Goal: Task Accomplishment & Management: Complete application form

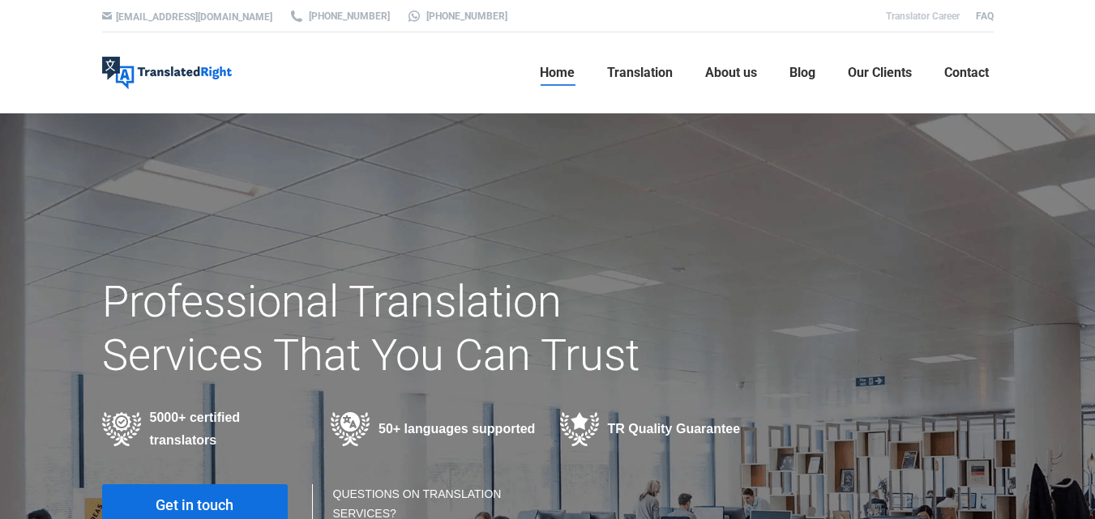
click at [925, 13] on link "Translator Career" at bounding box center [923, 16] width 74 height 11
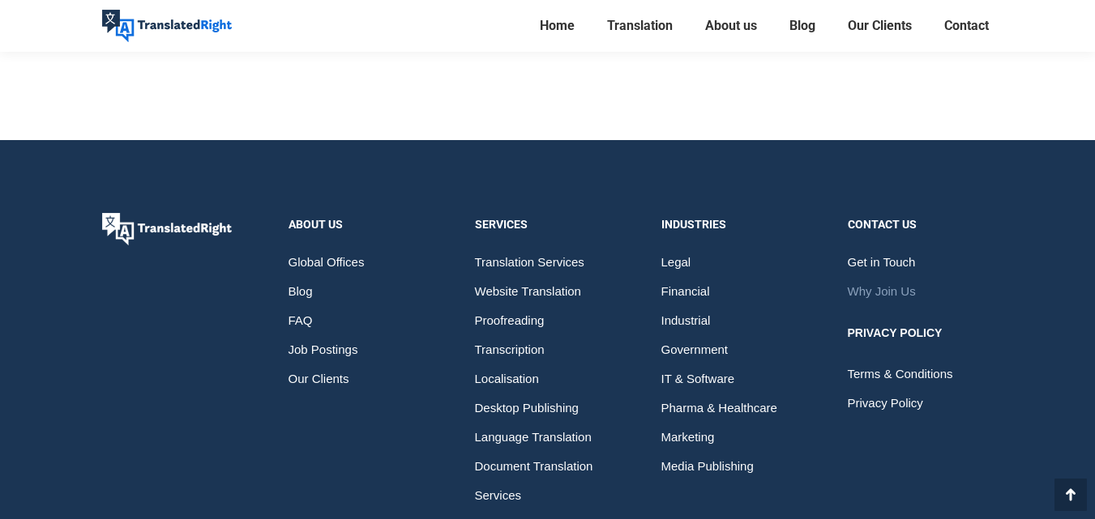
scroll to position [1833, 0]
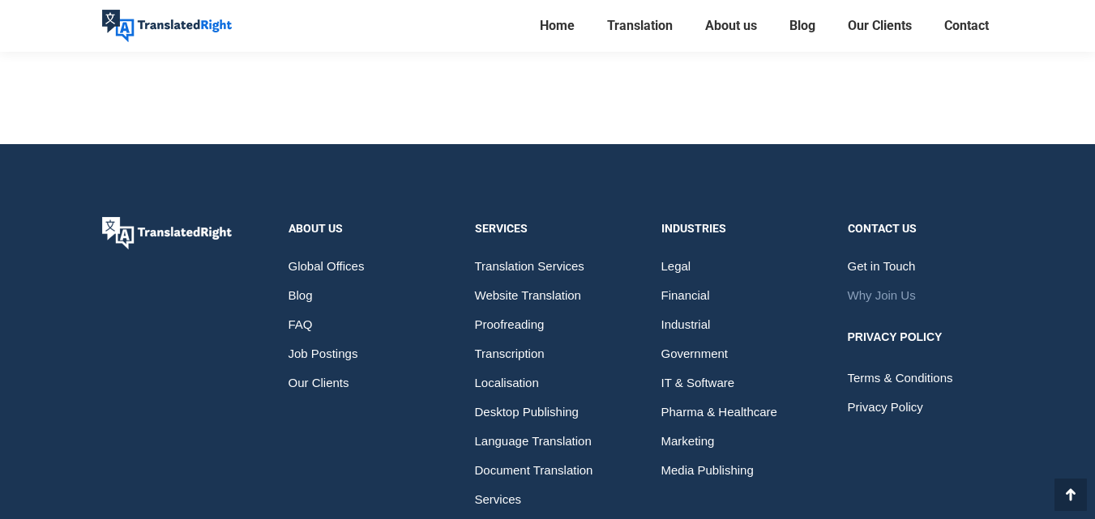
drag, startPoint x: 1087, startPoint y: 453, endPoint x: 1091, endPoint y: 327, distance: 125.7
click at [1091, 327] on footer "About Us Global Offices Blog FAQ Job Postings Our Clients Services Translation …" at bounding box center [547, 390] width 1095 height 493
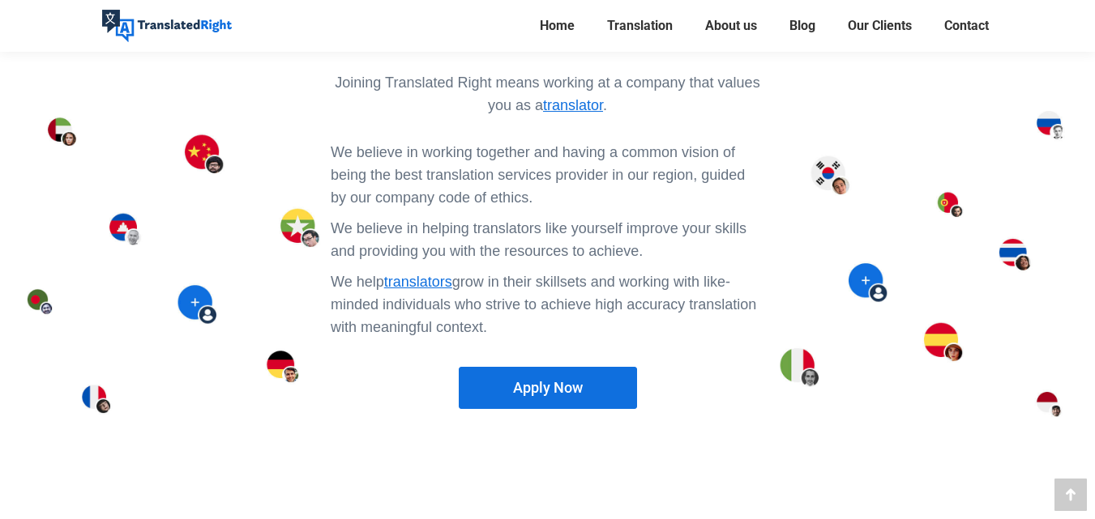
click at [560, 380] on span "Apply Now" at bounding box center [548, 388] width 70 height 16
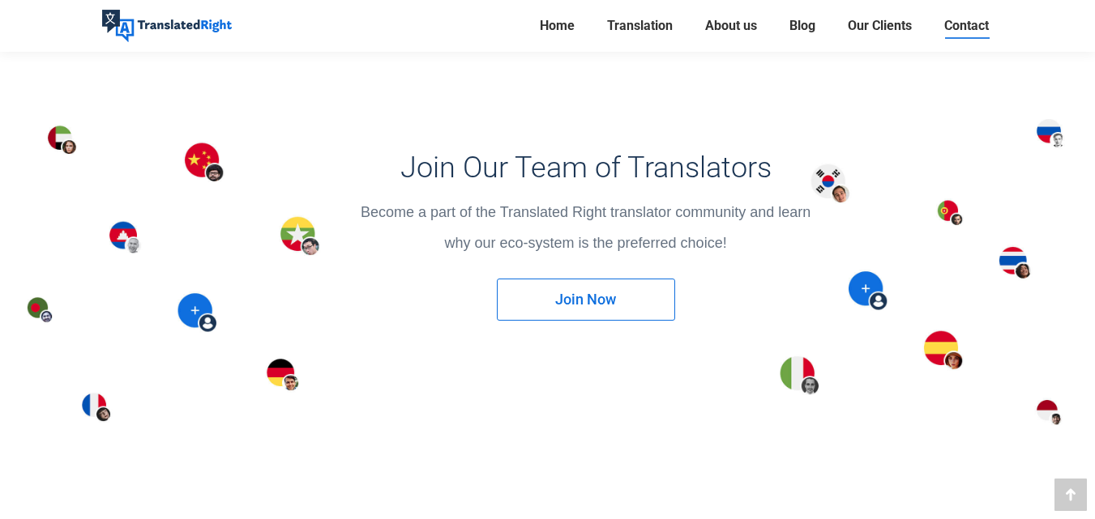
scroll to position [2103, 0]
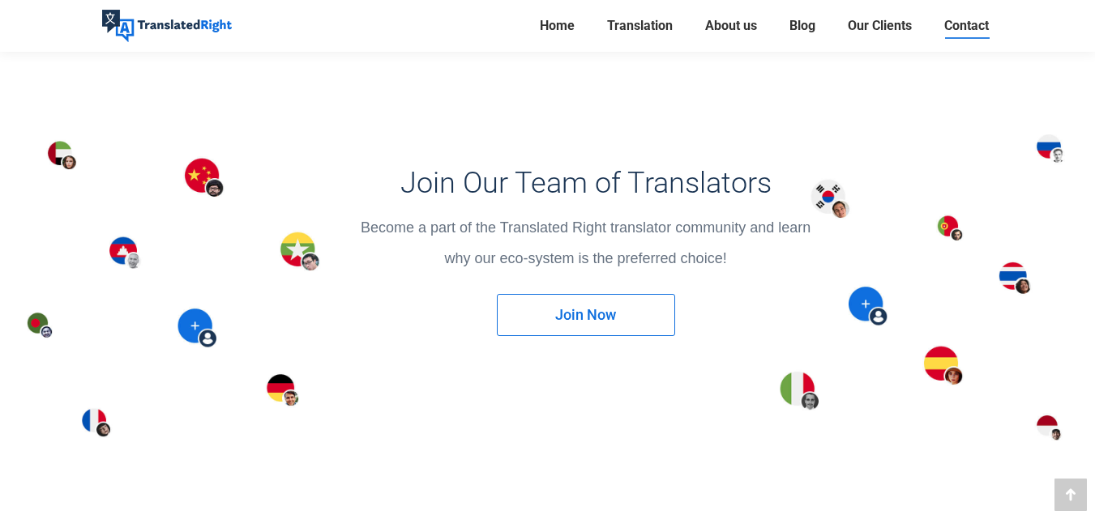
click at [599, 310] on span "Join Now" at bounding box center [585, 315] width 61 height 16
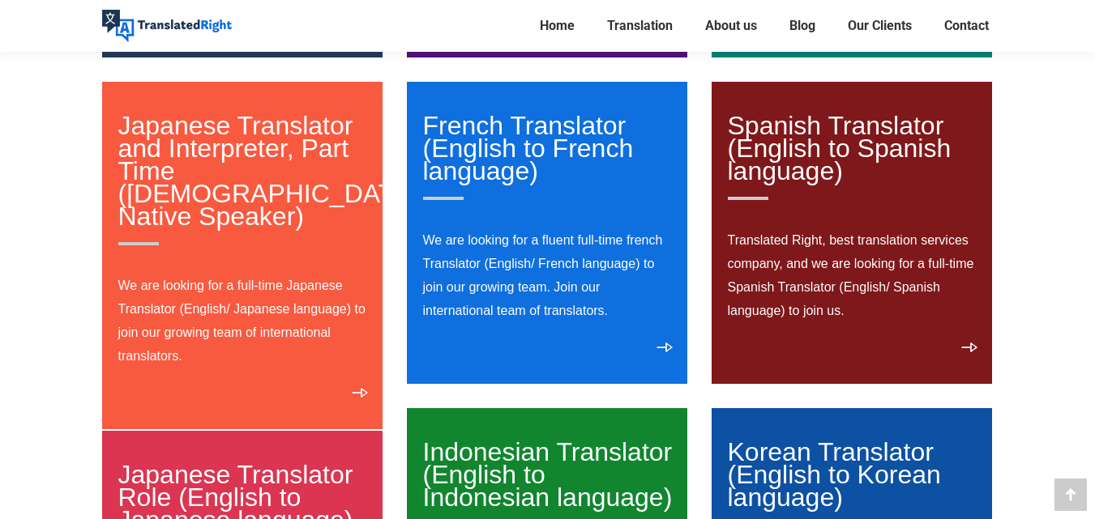
scroll to position [550, 0]
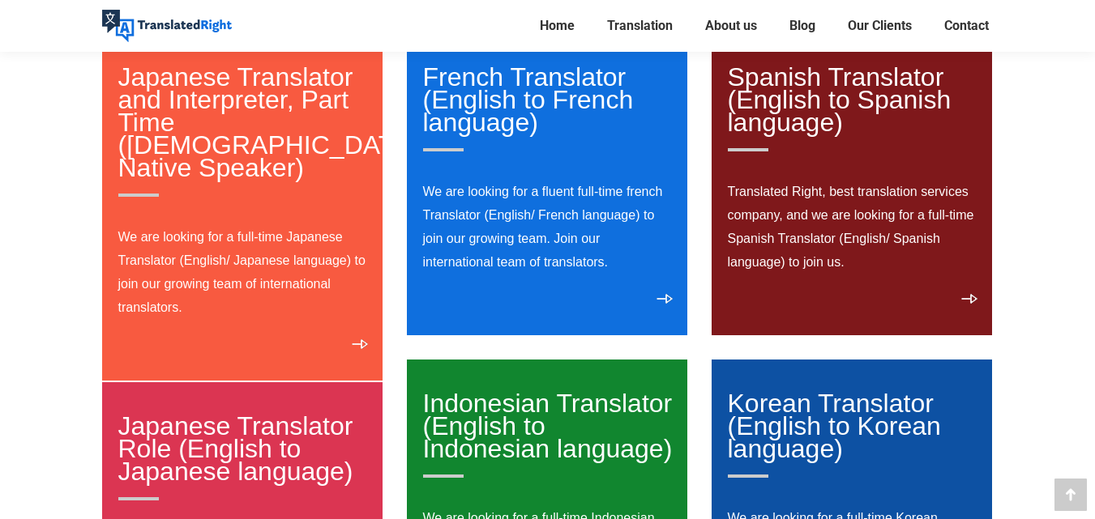
click at [194, 429] on link "Japanese Translator Role (English to Japanese language)" at bounding box center [243, 456] width 250 height 89
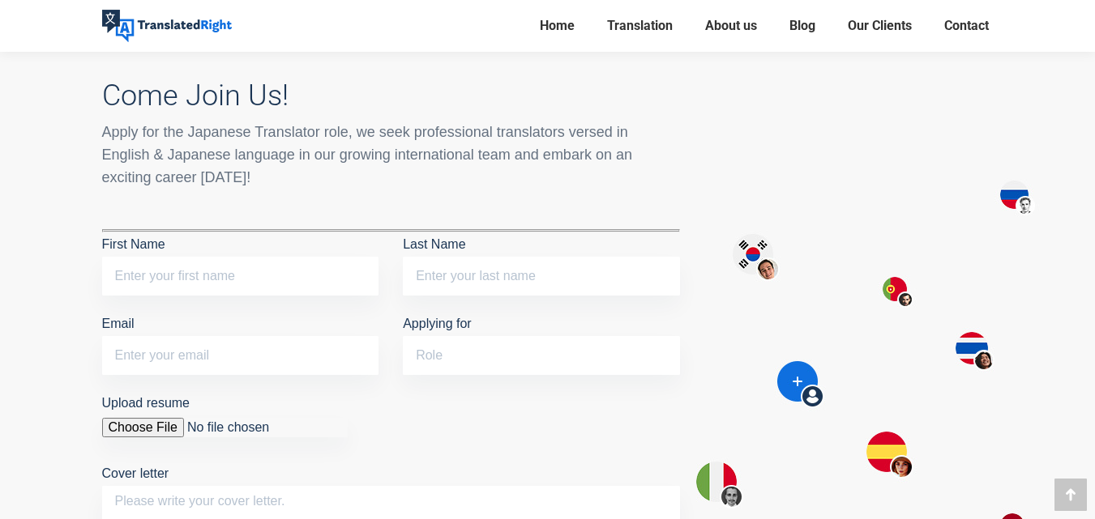
scroll to position [1295, 0]
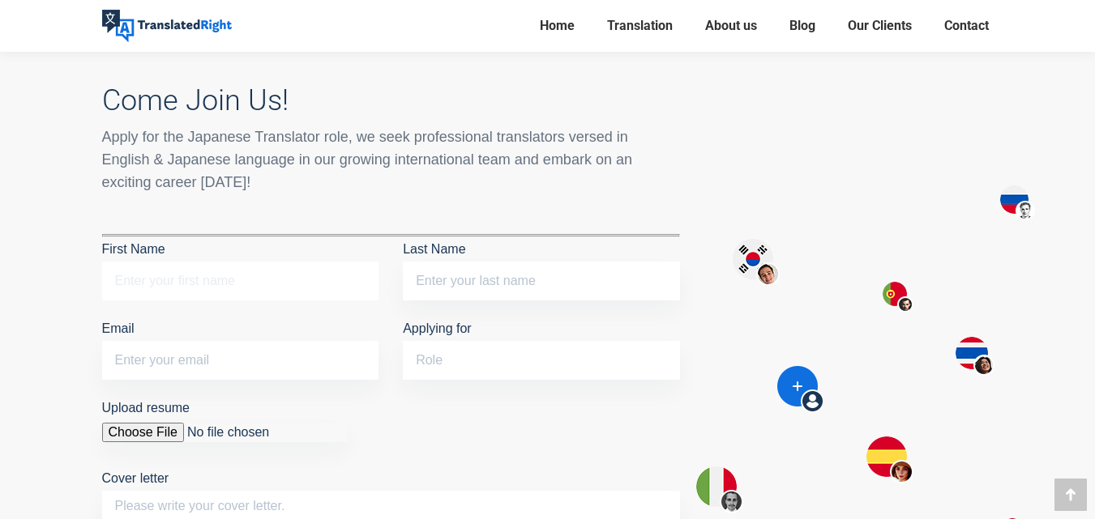
click at [190, 284] on input "First Name" at bounding box center [240, 281] width 277 height 39
type input "Mudrika"
type input "Mathur"
click at [233, 358] on input "Email" at bounding box center [240, 360] width 277 height 39
type input "[EMAIL_ADDRESS][DOMAIN_NAME]"
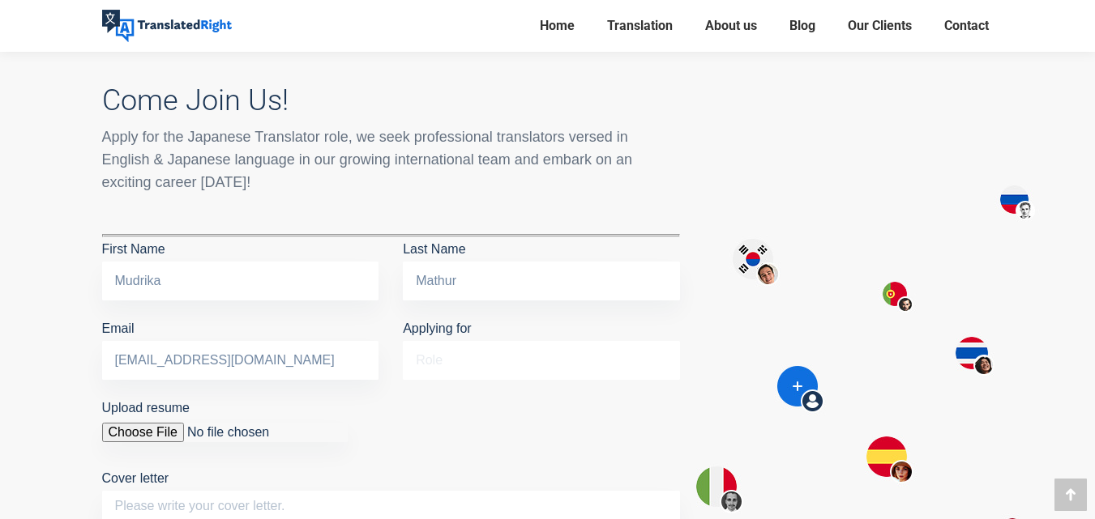
click at [446, 353] on input "Applying for" at bounding box center [541, 360] width 277 height 39
type input "W"
type input "English to Japanese Translator"
click at [160, 423] on input "Upload resume" at bounding box center [225, 432] width 246 height 19
type input "C:\fakepath\Mudrika_Mathur_CV.pdf"
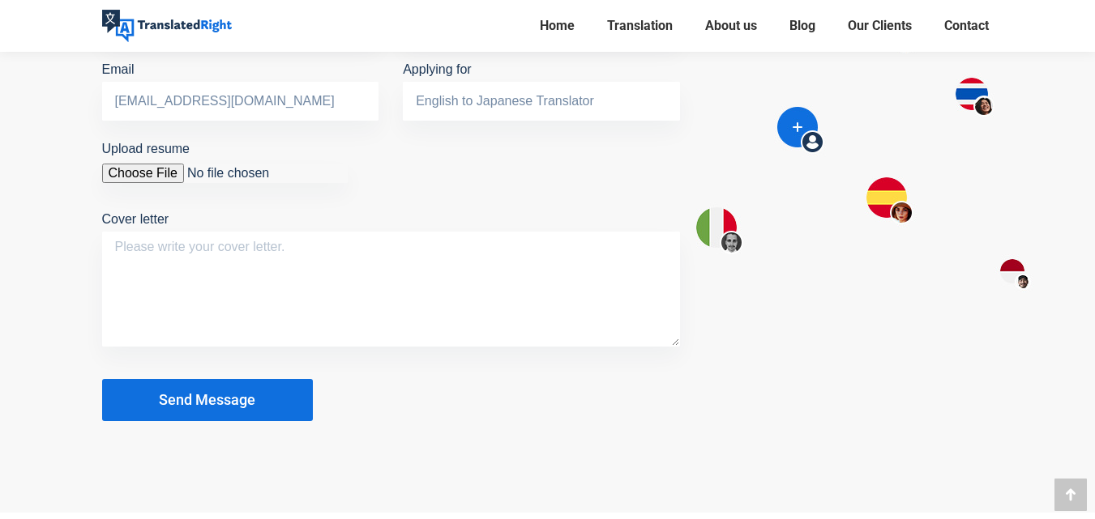
scroll to position [1589, 0]
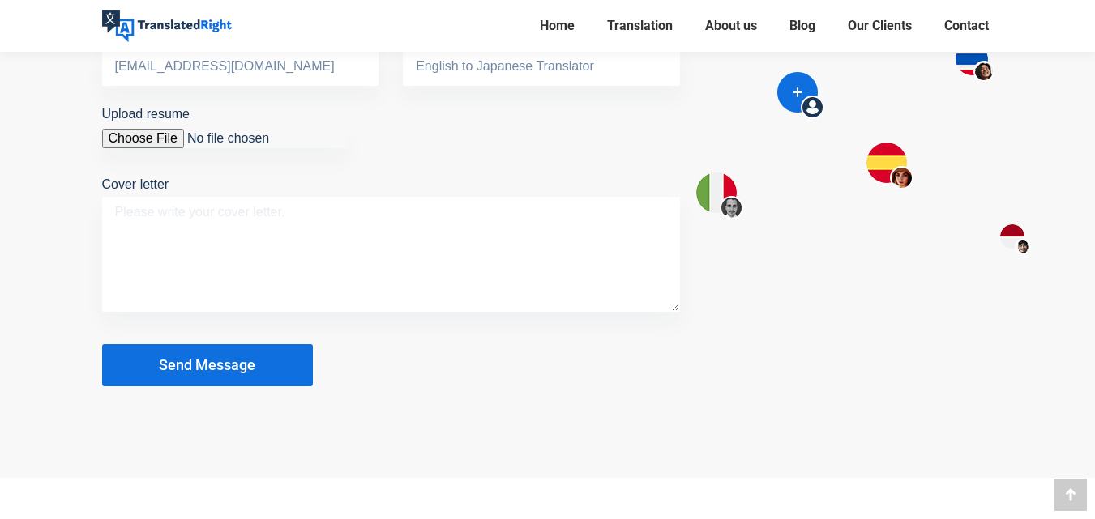
click at [337, 207] on textarea "Cover letter" at bounding box center [391, 254] width 578 height 115
click at [131, 219] on textarea "Cover letter" at bounding box center [391, 254] width 578 height 115
paste textarea "Hello, I am writing to express my interest in providing Japanese-English transl…"
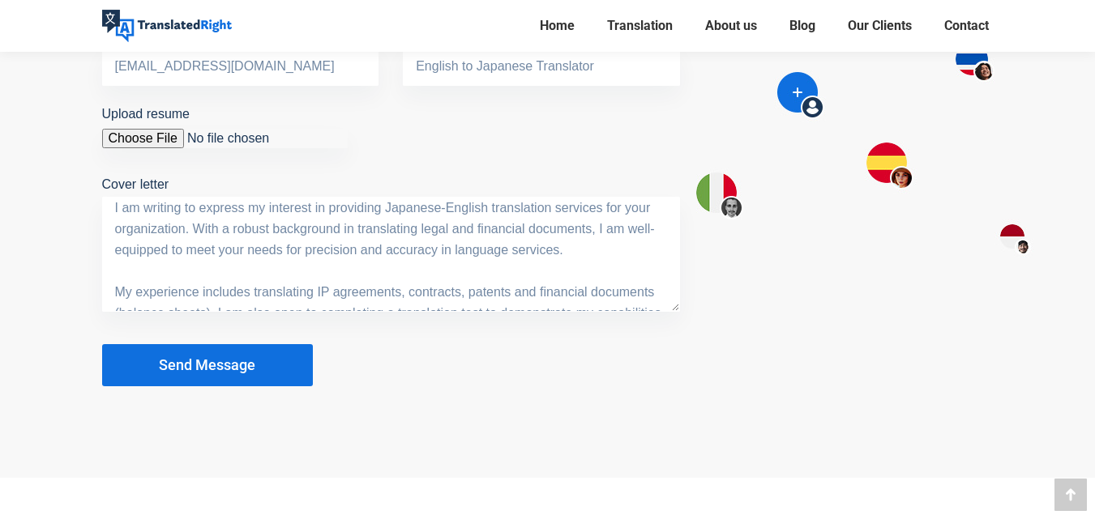
scroll to position [0, 0]
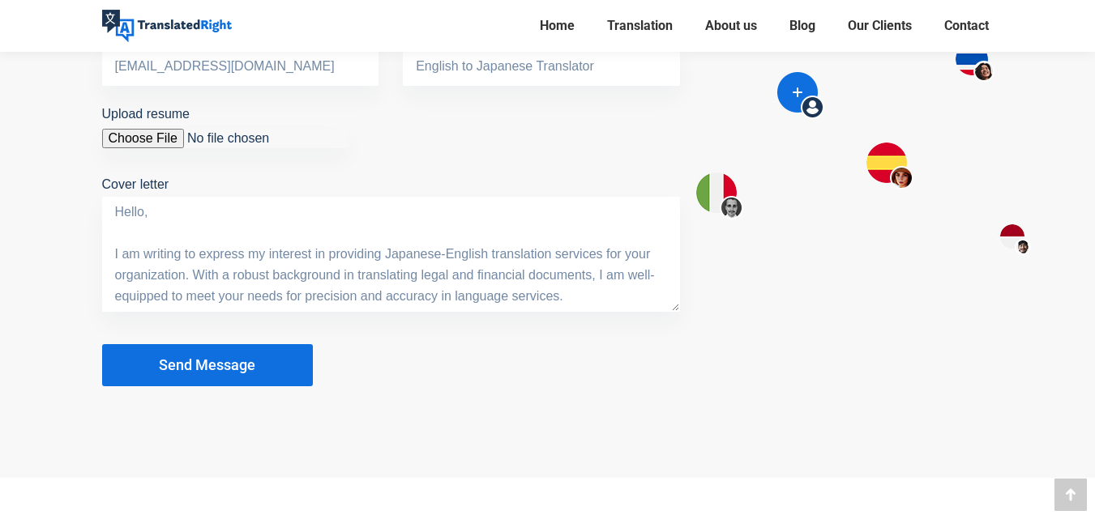
click at [438, 257] on textarea "Hello, I am writing to express my interest in providing Japanese-English transl…" at bounding box center [391, 254] width 578 height 115
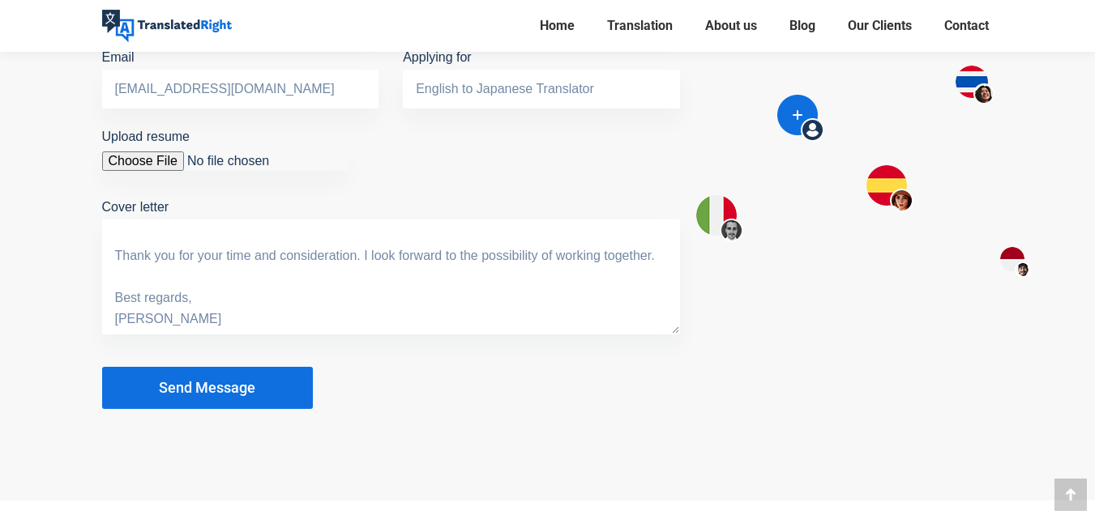
scroll to position [1562, 0]
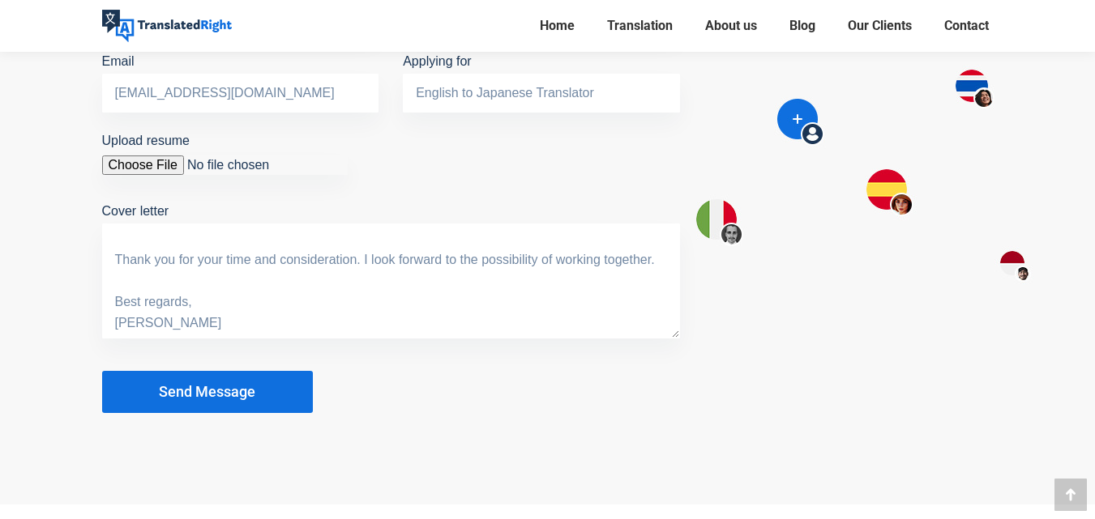
type textarea "Hello, I am writing to express my interest in providing English-Japanese transl…"
click at [192, 385] on span "Send Message" at bounding box center [207, 392] width 96 height 16
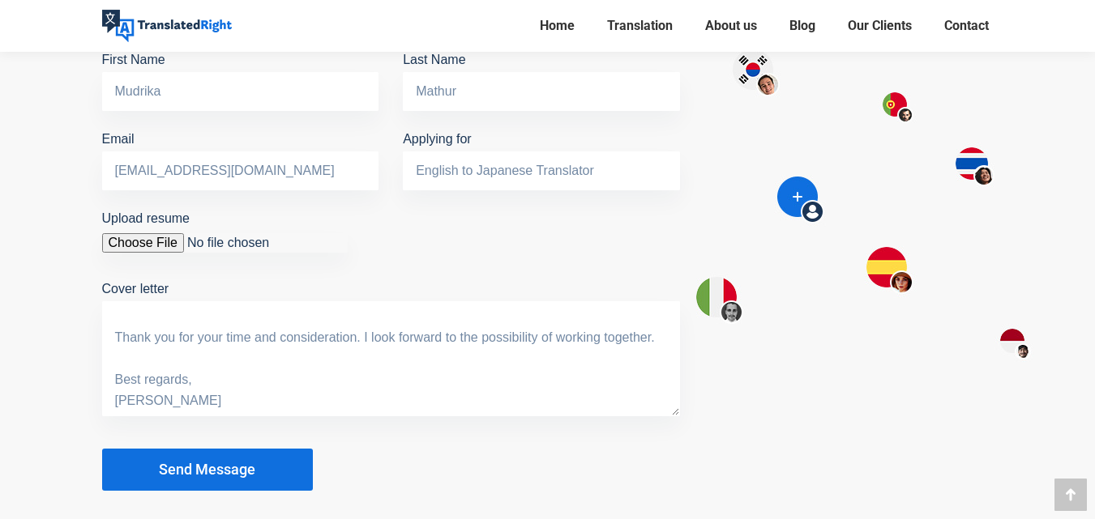
scroll to position [1493, 0]
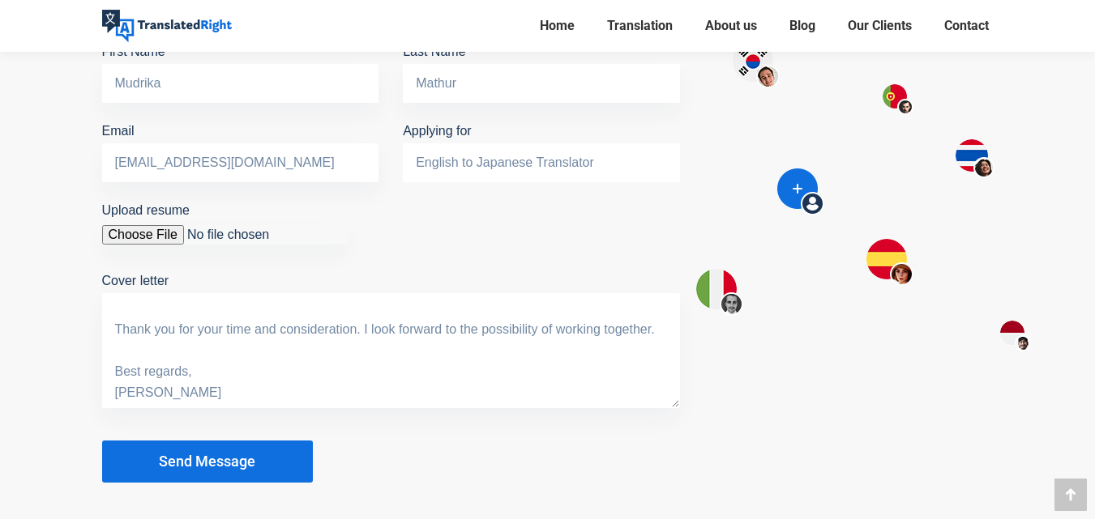
click at [467, 154] on input "English to Japanese Translator" at bounding box center [541, 162] width 277 height 39
click at [197, 454] on span "Send Message" at bounding box center [207, 462] width 96 height 16
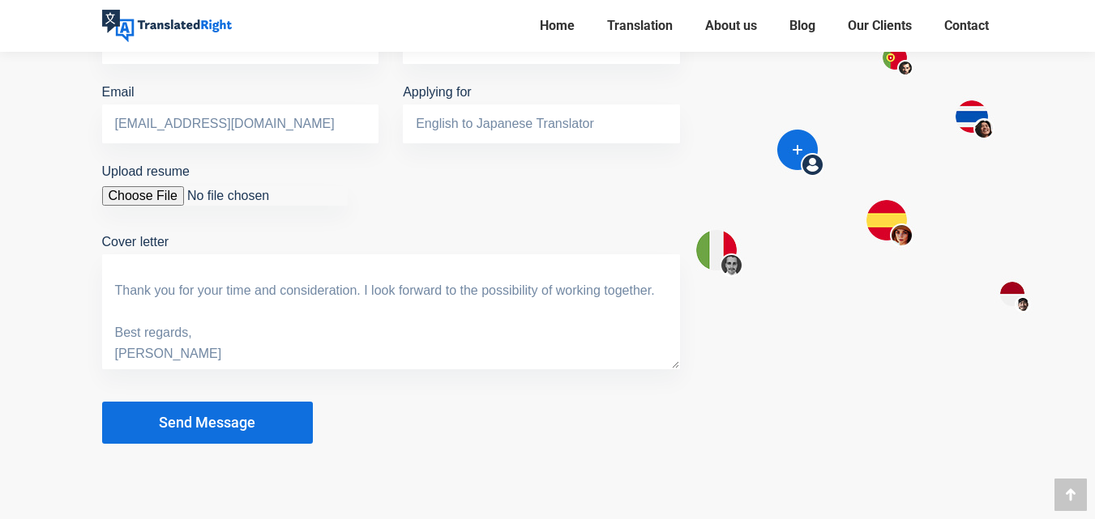
scroll to position [1545, 0]
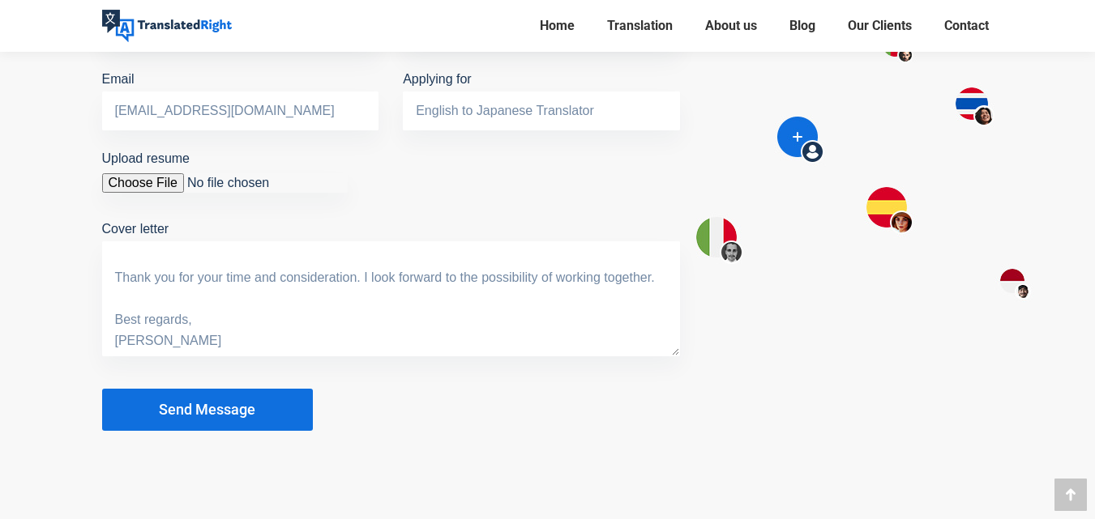
click at [252, 404] on span "Send Message" at bounding box center [207, 410] width 96 height 16
click at [253, 404] on span "Send Message" at bounding box center [207, 410] width 96 height 16
